Goal: Obtain resource: Download file/media

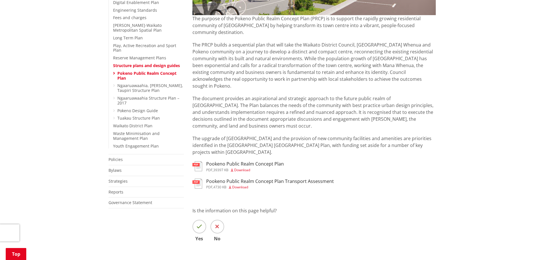
scroll to position [200, 0]
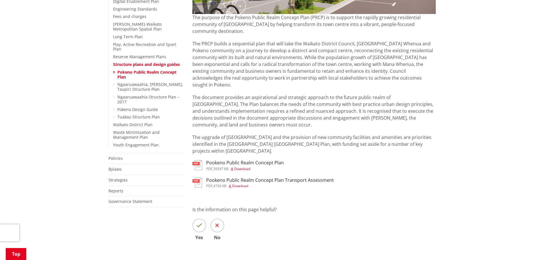
click at [246, 167] on span "Download" at bounding box center [242, 169] width 16 height 5
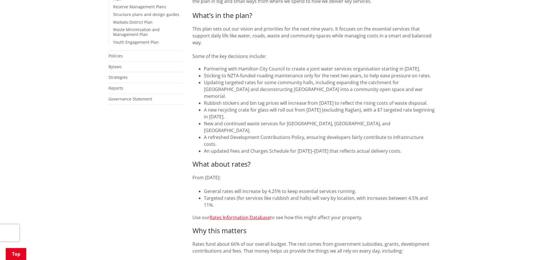
scroll to position [257, 0]
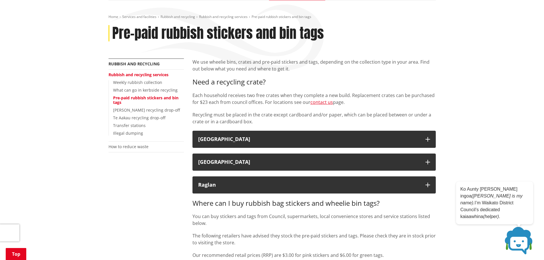
scroll to position [86, 0]
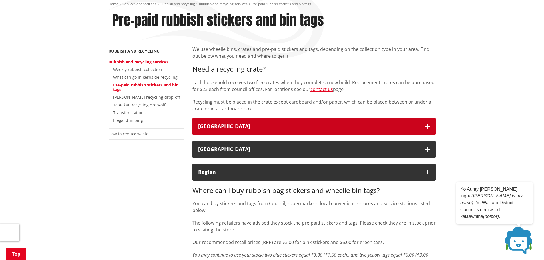
click at [325, 126] on div "Waikato District" at bounding box center [309, 127] width 222 height 6
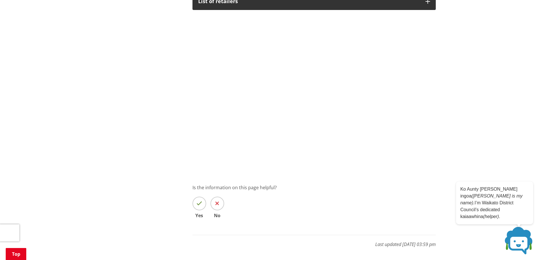
scroll to position [371, 0]
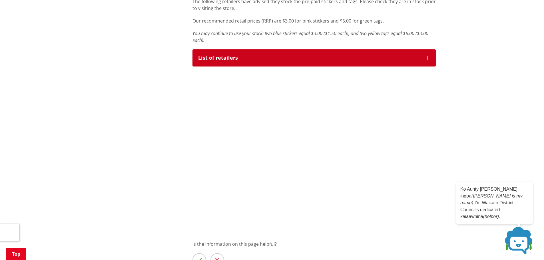
click at [305, 63] on button "List of retailers" at bounding box center [314, 57] width 243 height 17
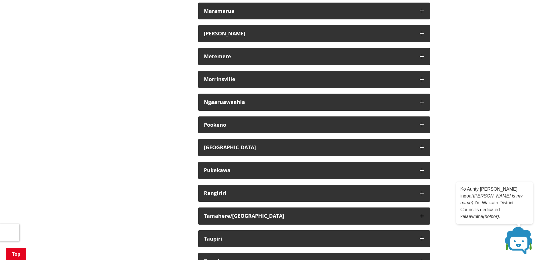
scroll to position [628, 0]
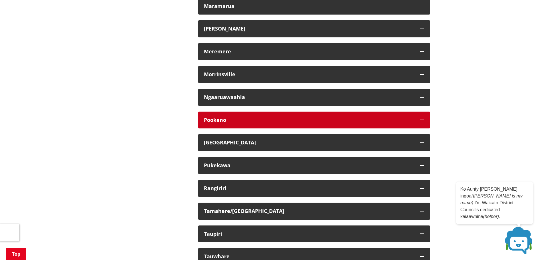
click at [297, 121] on div "Pookeno" at bounding box center [309, 120] width 210 height 6
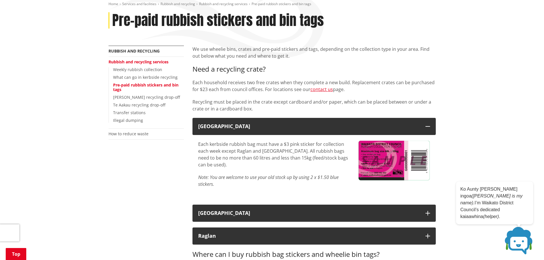
scroll to position [0, 0]
